Goal: Transaction & Acquisition: Purchase product/service

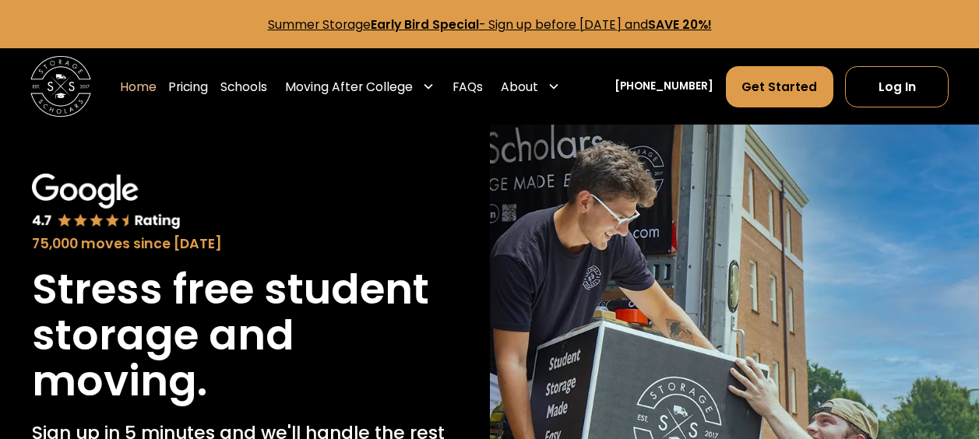
scroll to position [207, 0]
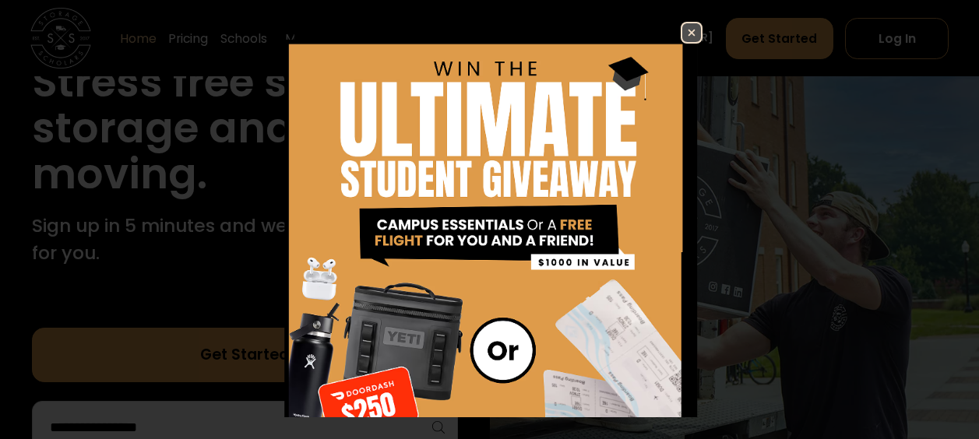
click at [683, 31] on img at bounding box center [692, 32] width 19 height 19
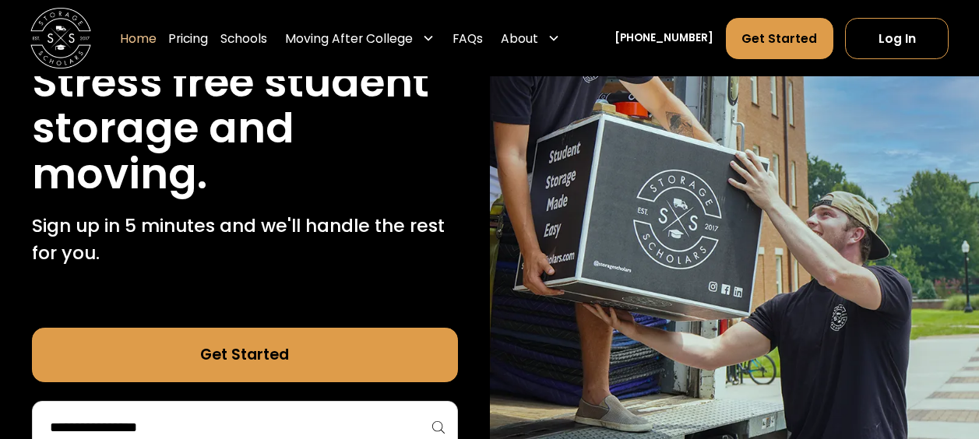
scroll to position [415, 0]
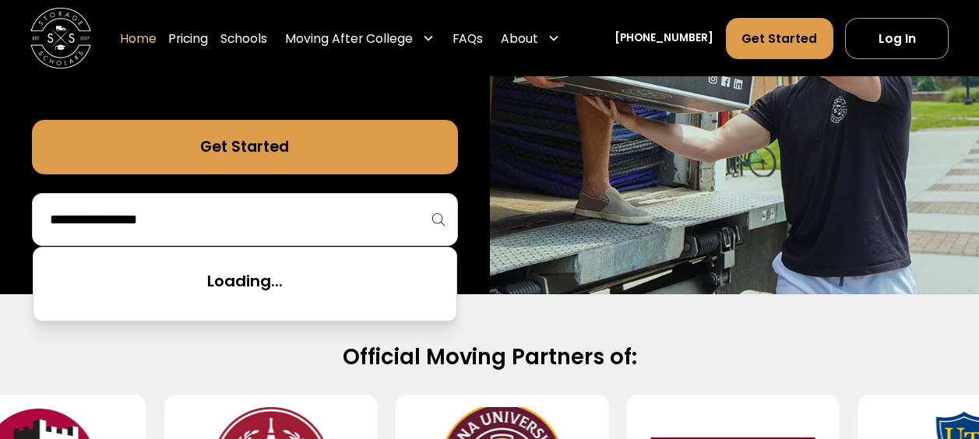
click at [223, 228] on input "search" at bounding box center [244, 219] width 393 height 26
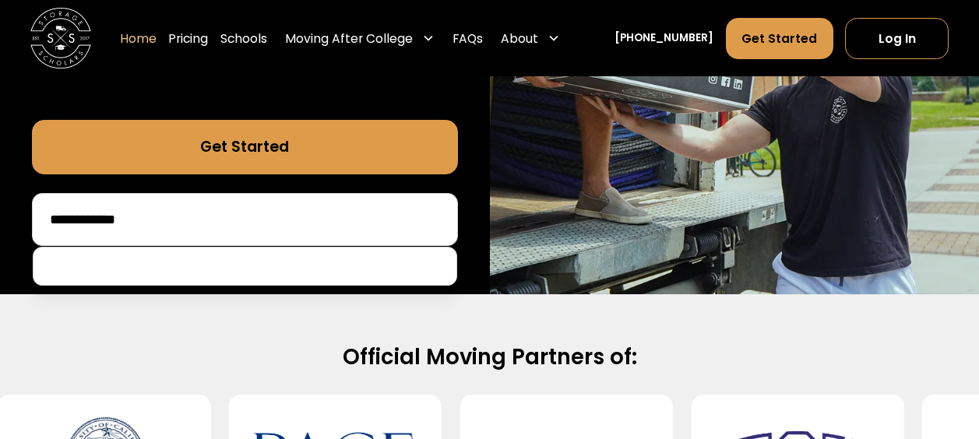
type input "**********"
click at [227, 307] on div "Official Moving Partners of:" at bounding box center [489, 440] width 979 height 291
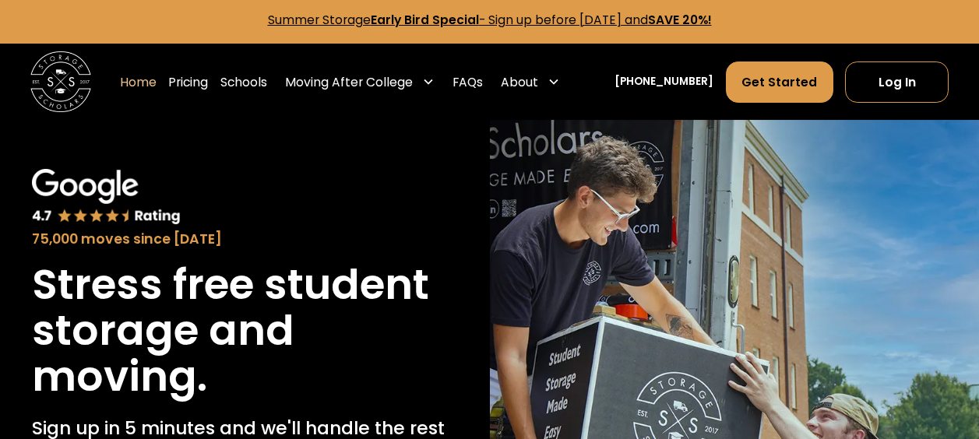
scroll to position [0, 0]
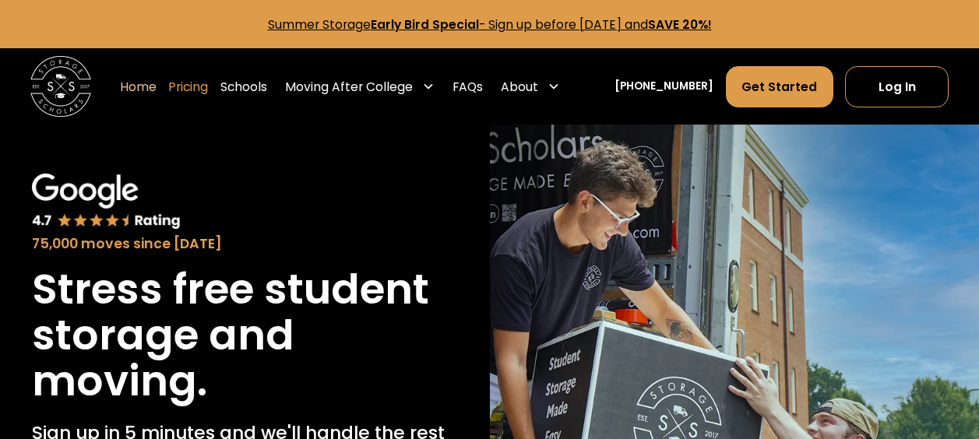
click at [206, 89] on link "Pricing" at bounding box center [188, 86] width 40 height 43
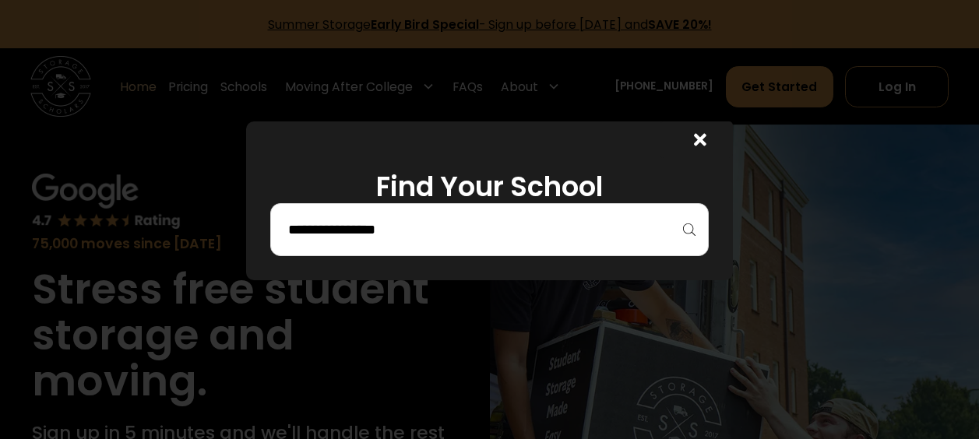
click at [332, 229] on input "search" at bounding box center [489, 230] width 405 height 26
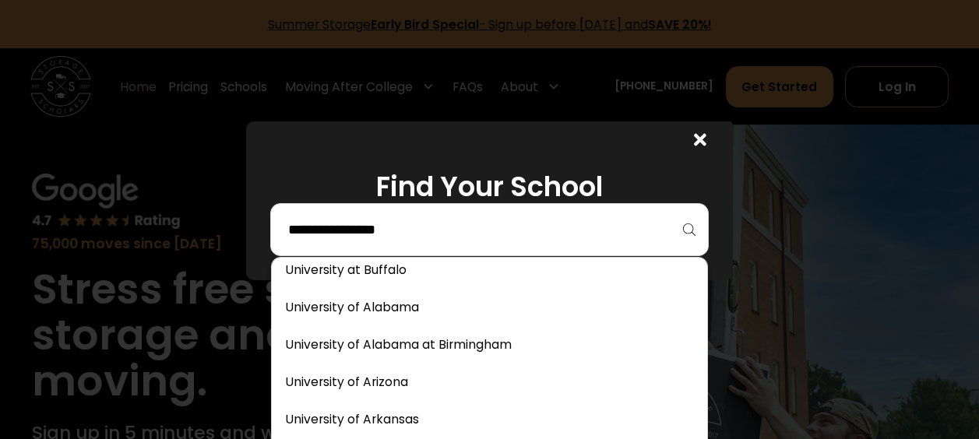
scroll to position [7064, 0]
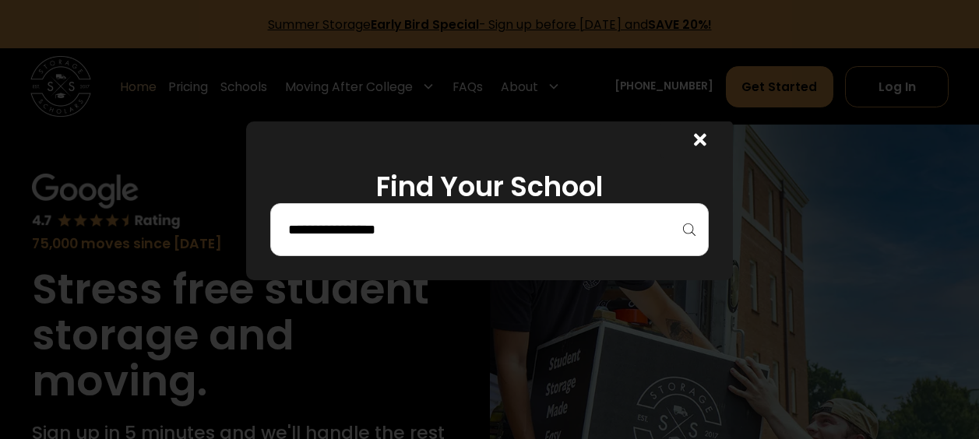
click at [693, 231] on div at bounding box center [489, 229] width 438 height 53
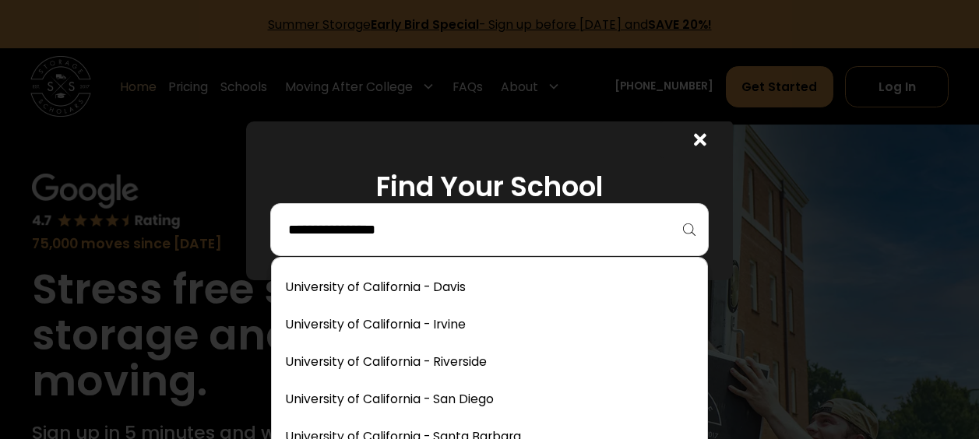
click at [390, 242] on input "search" at bounding box center [489, 230] width 405 height 26
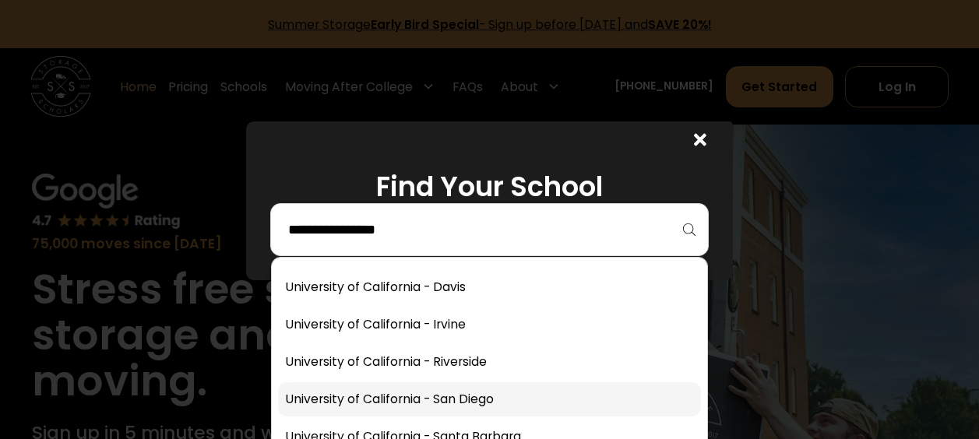
click at [478, 397] on link at bounding box center [489, 400] width 422 height 34
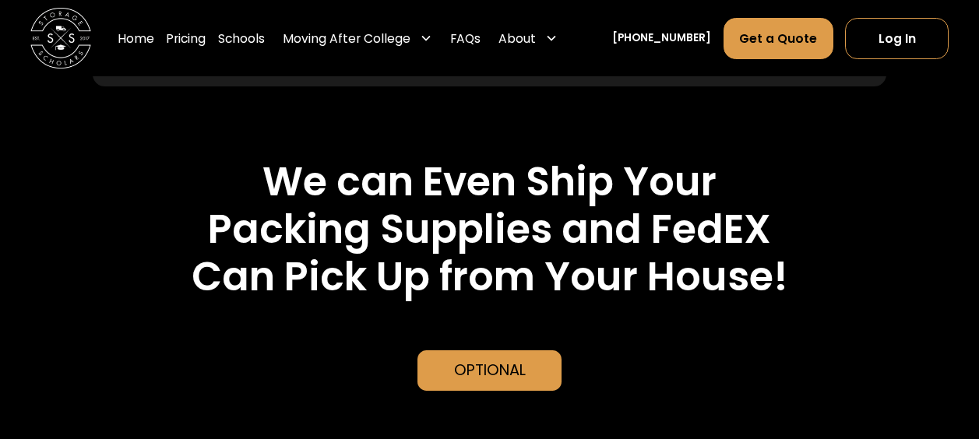
scroll to position [3294, 0]
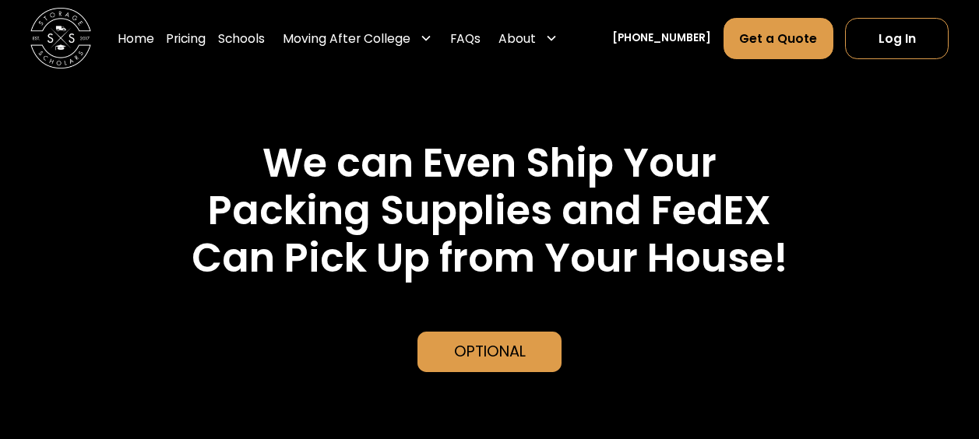
click at [469, 351] on div "Optional" at bounding box center [490, 351] width 72 height 23
click at [501, 359] on div "Optional" at bounding box center [490, 351] width 72 height 23
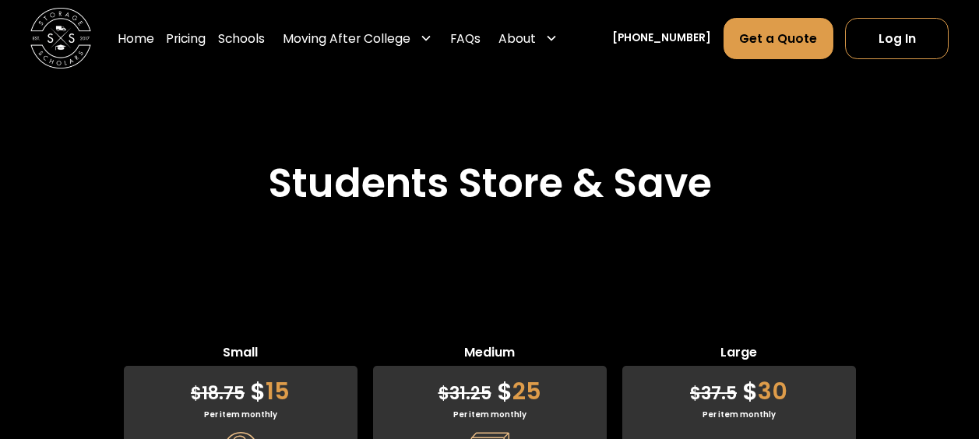
scroll to position [3710, 0]
